Goal: Information Seeking & Learning: Obtain resource

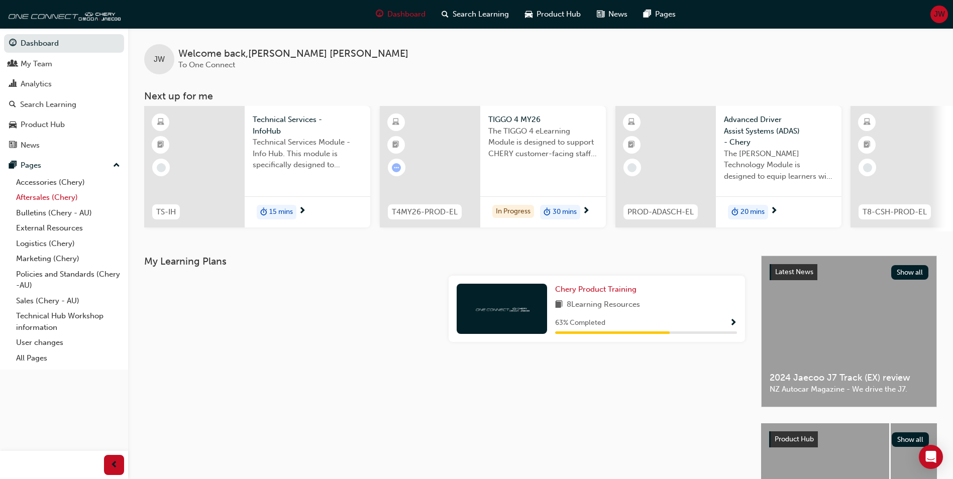
click at [60, 190] on link "Aftersales (Chery)" at bounding box center [68, 198] width 112 height 16
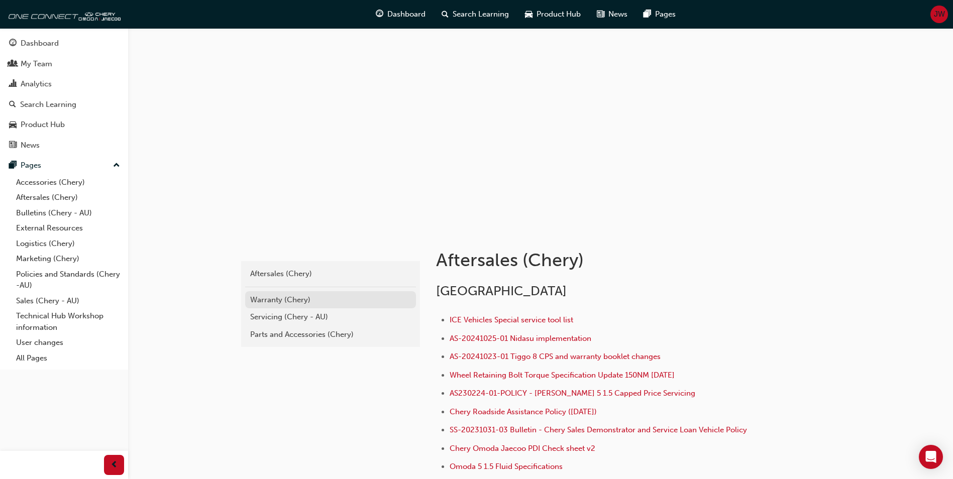
click at [273, 299] on div "Warranty (Chery)" at bounding box center [330, 300] width 161 height 12
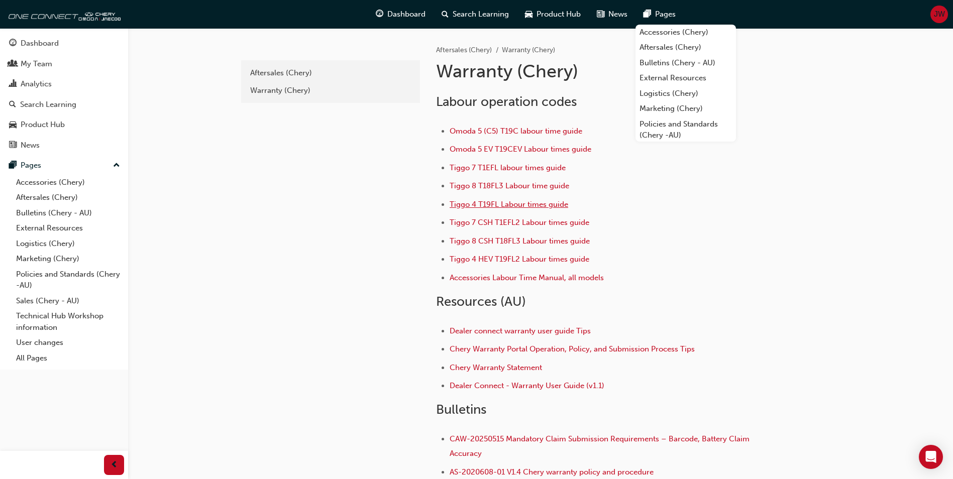
click at [490, 201] on span "Tiggo 4 T19FL Labour times guide" at bounding box center [508, 204] width 119 height 9
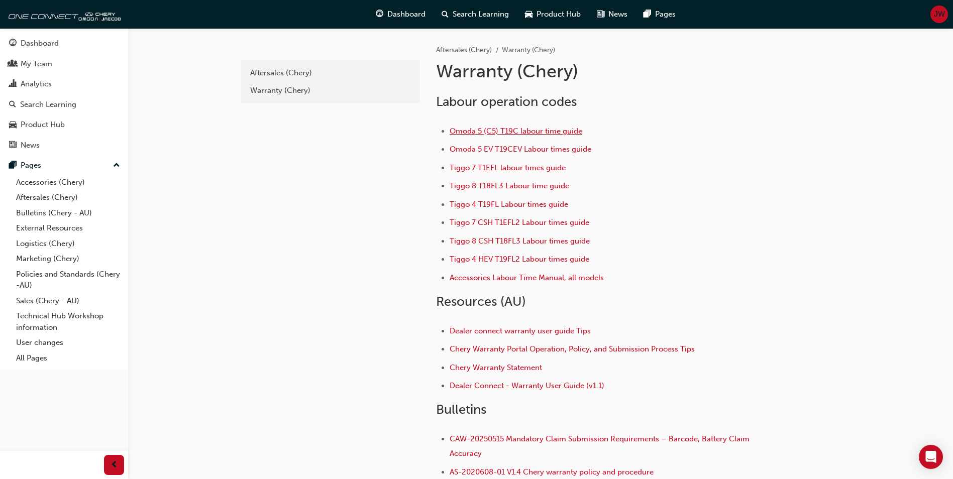
click at [507, 135] on span "Omoda 5 (C5) T19C labour time guide" at bounding box center [515, 131] width 133 height 9
click at [500, 202] on span "Tiggo 4 T19FL Labour times guide" at bounding box center [508, 204] width 119 height 9
